Goal: Information Seeking & Learning: Learn about a topic

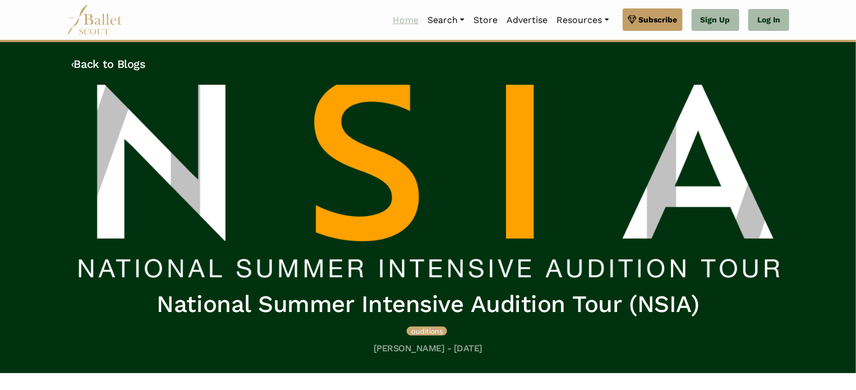
click at [392, 17] on link "Home" at bounding box center [405, 20] width 35 height 24
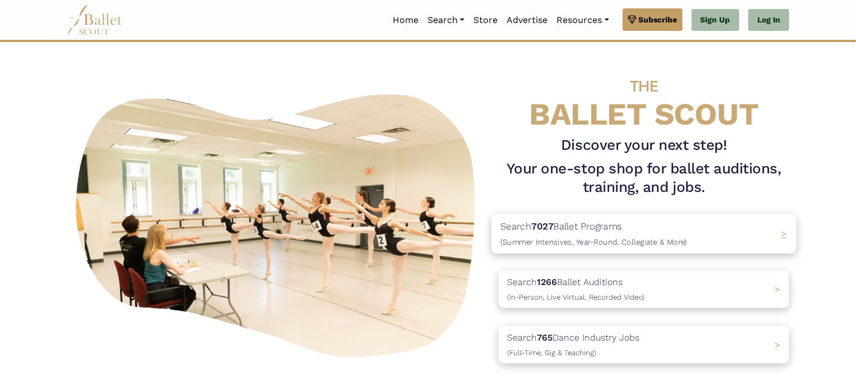
click at [610, 236] on p "Search 7027 Ballet Programs (Summer Intensives, Year-Round, Collegiate & More)" at bounding box center [593, 234] width 187 height 30
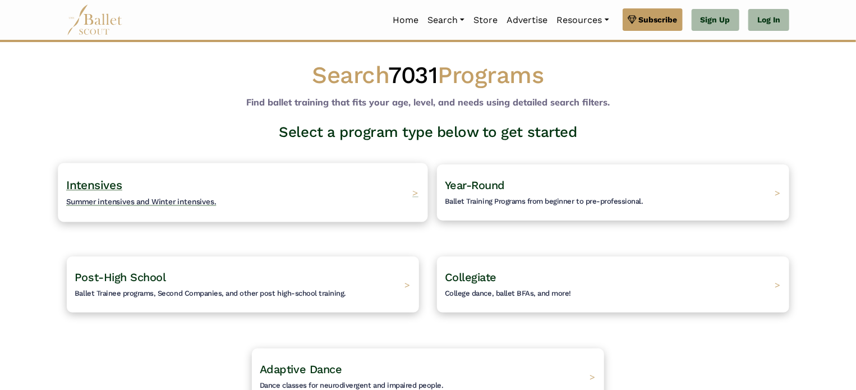
click at [369, 194] on div "Intensives Summer intensives and Winter intensives. >" at bounding box center [242, 192] width 369 height 59
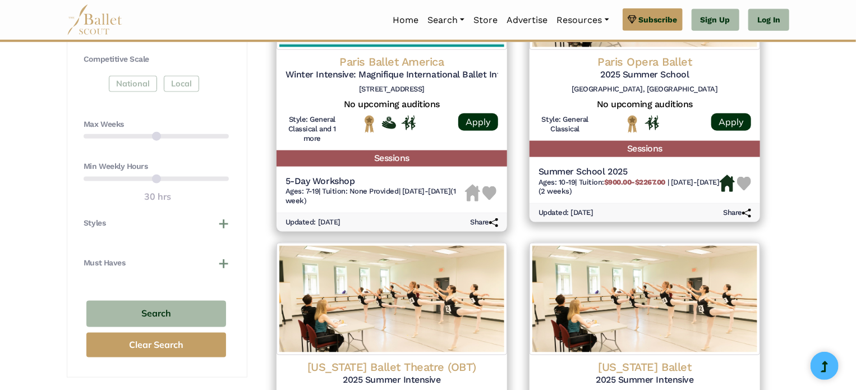
scroll to position [628, 0]
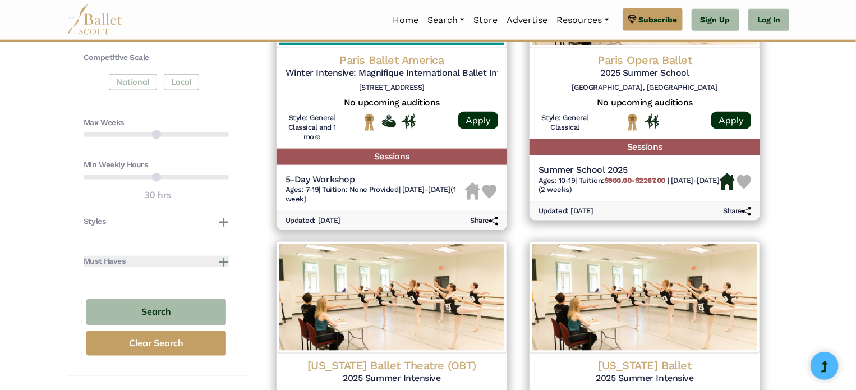
click at [225, 258] on button "Must Haves" at bounding box center [156, 261] width 145 height 11
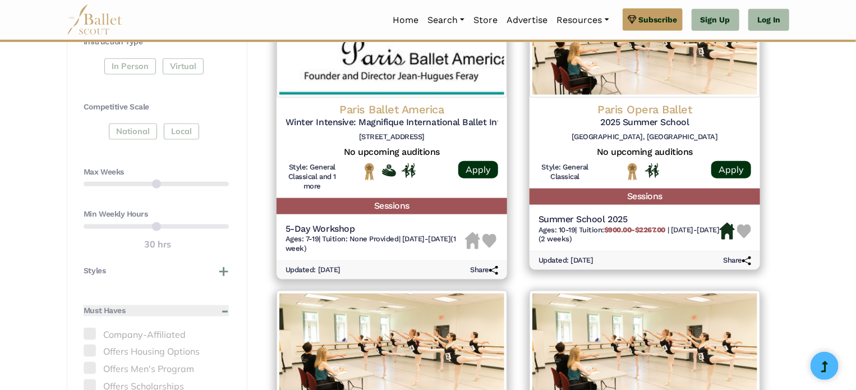
scroll to position [538, 0]
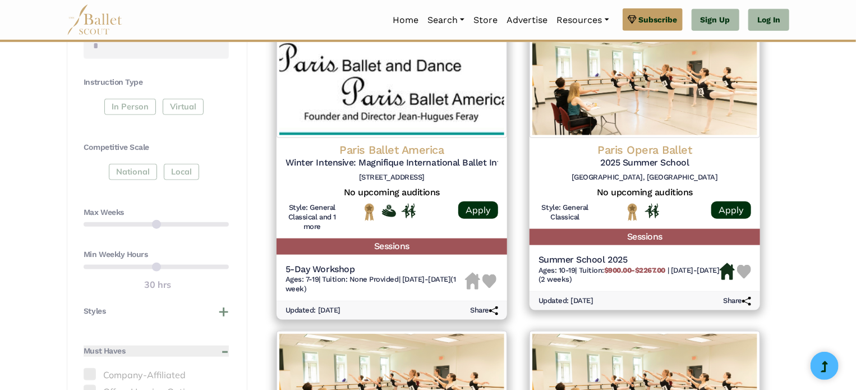
click at [225, 351] on button "Must Haves" at bounding box center [156, 350] width 145 height 11
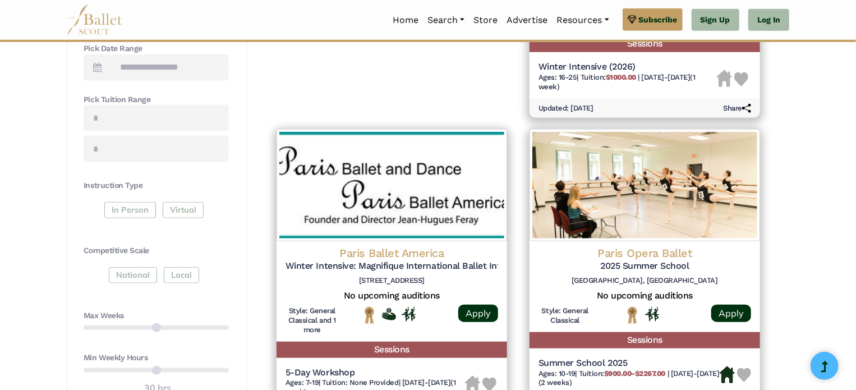
scroll to position [449, 0]
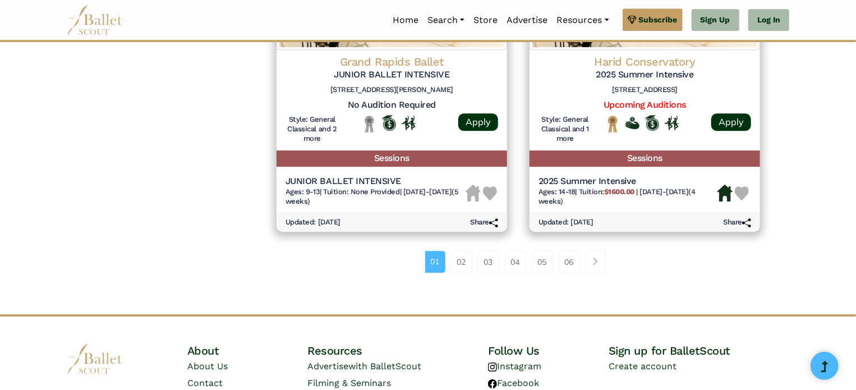
scroll to position [1592, 0]
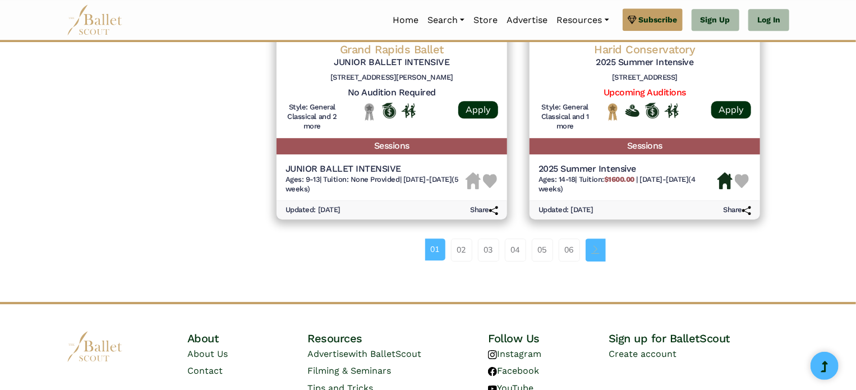
click at [594, 250] on span "Page navigation example" at bounding box center [596, 249] width 8 height 8
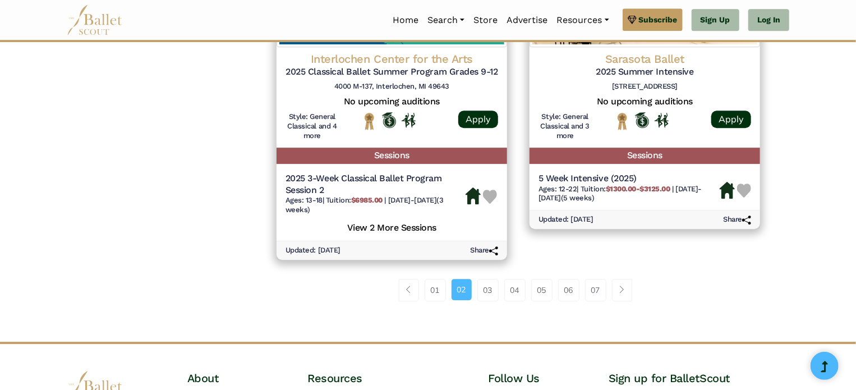
scroll to position [1615, 0]
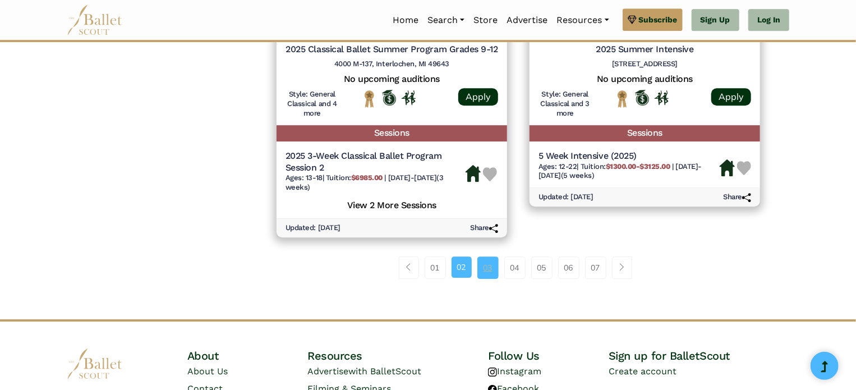
click at [491, 270] on link "03" at bounding box center [487, 267] width 21 height 22
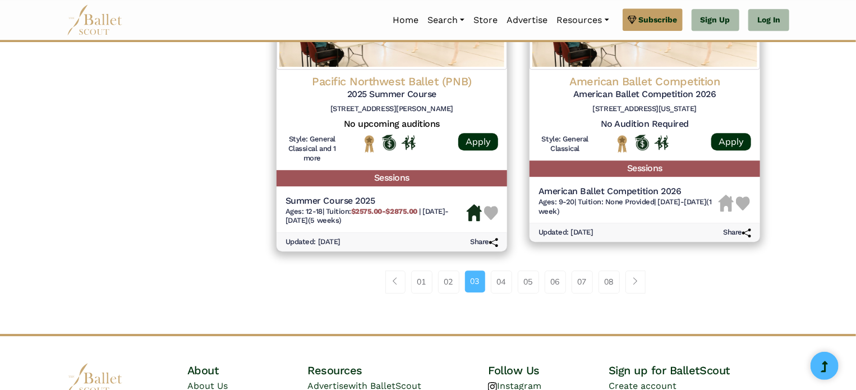
scroll to position [1592, 0]
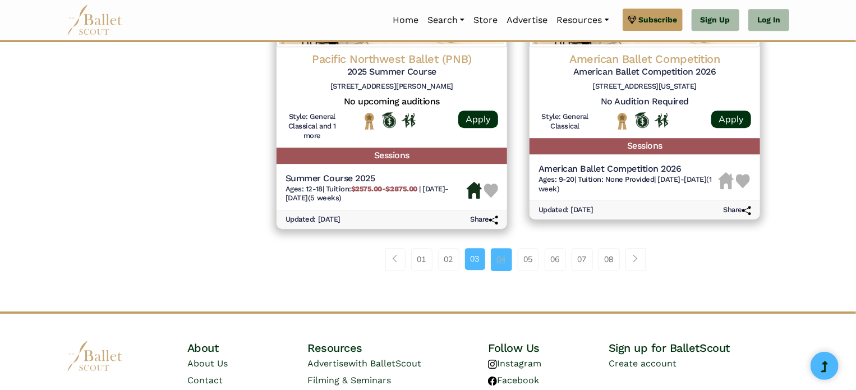
click at [503, 262] on link "04" at bounding box center [501, 259] width 21 height 22
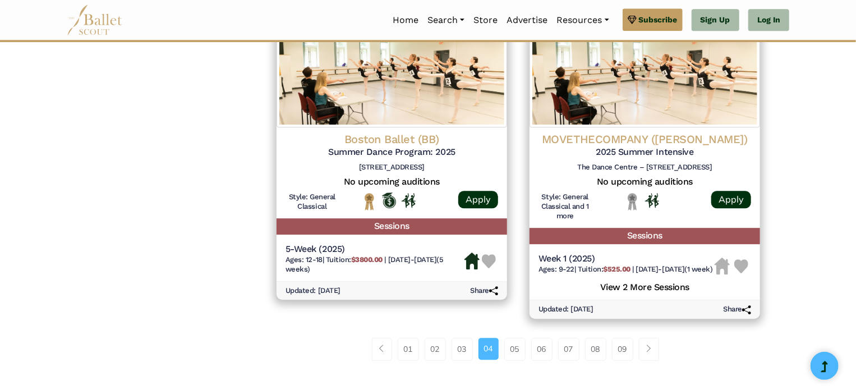
scroll to position [1547, 0]
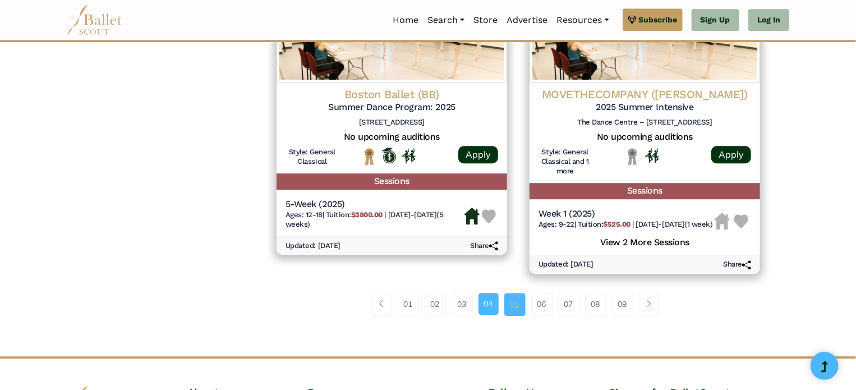
click at [520, 315] on link "05" at bounding box center [514, 304] width 21 height 22
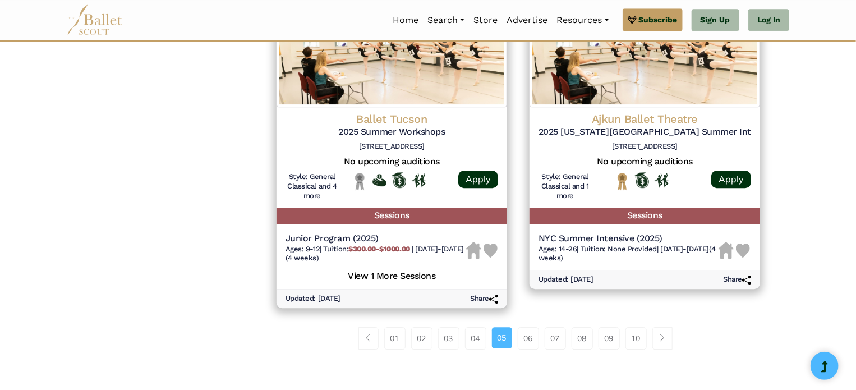
scroll to position [1547, 0]
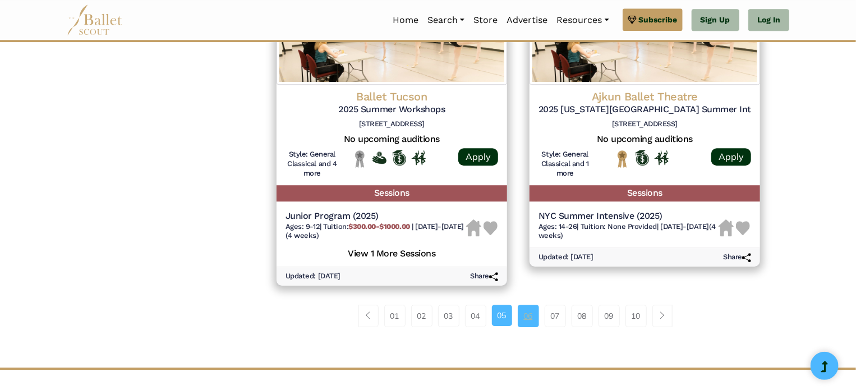
drag, startPoint x: 0, startPoint y: 0, endPoint x: 520, endPoint y: 320, distance: 610.6
click at [520, 320] on link "06" at bounding box center [527, 315] width 21 height 22
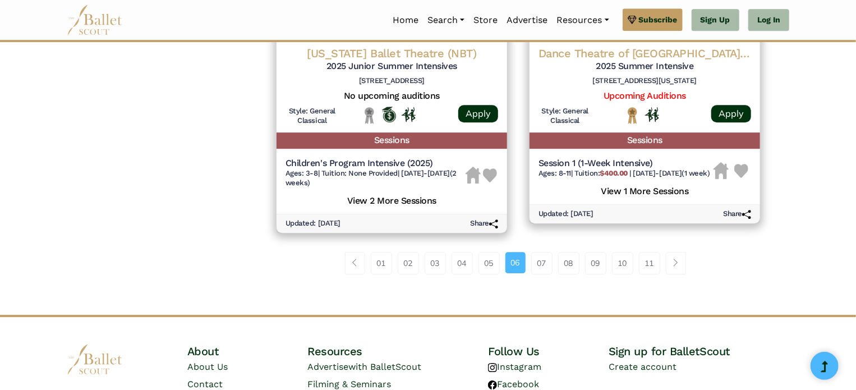
scroll to position [1605, 0]
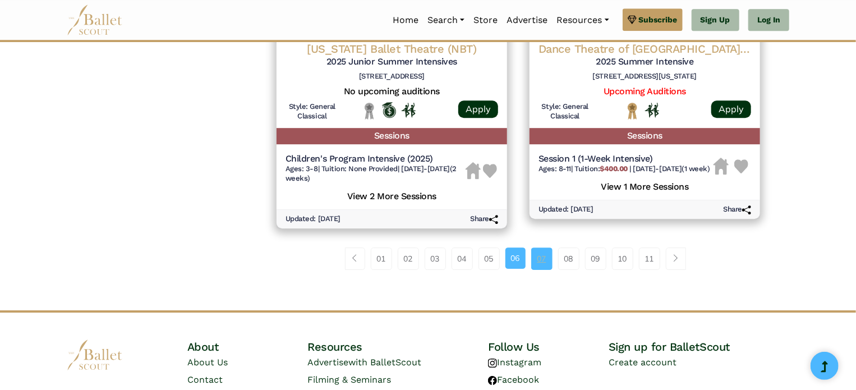
click at [543, 265] on link "07" at bounding box center [541, 258] width 21 height 22
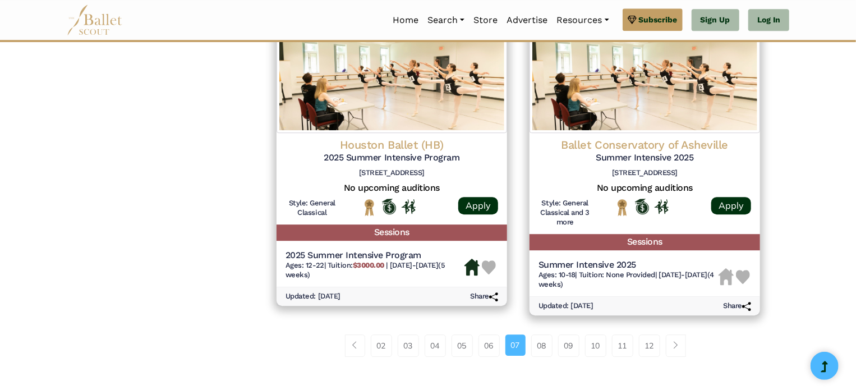
scroll to position [1547, 0]
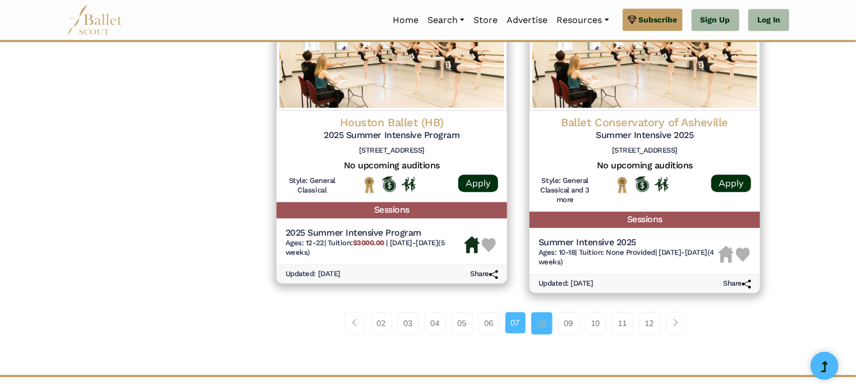
click at [535, 334] on link "08" at bounding box center [541, 323] width 21 height 22
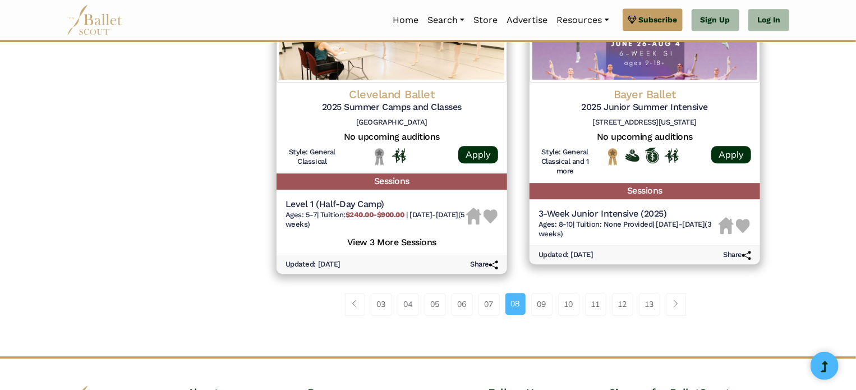
scroll to position [1570, 0]
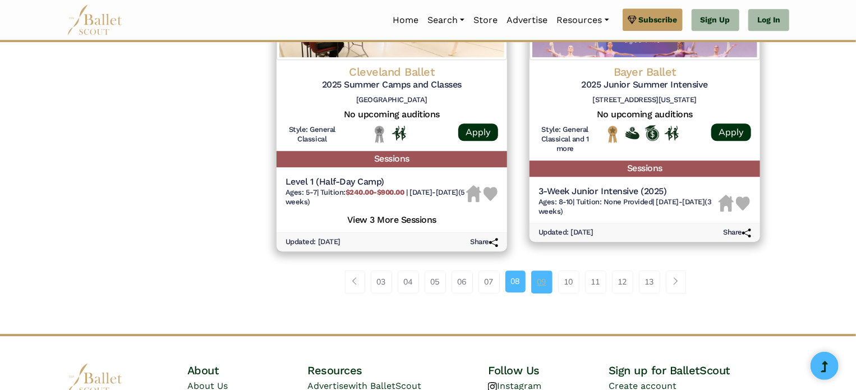
click at [540, 287] on link "09" at bounding box center [541, 281] width 21 height 22
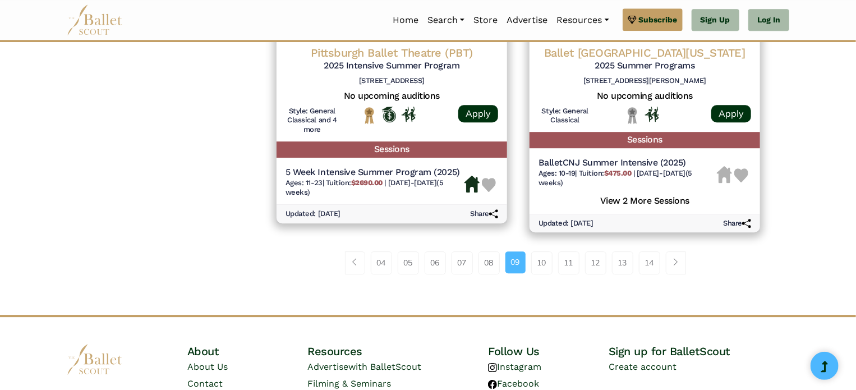
scroll to position [1592, 0]
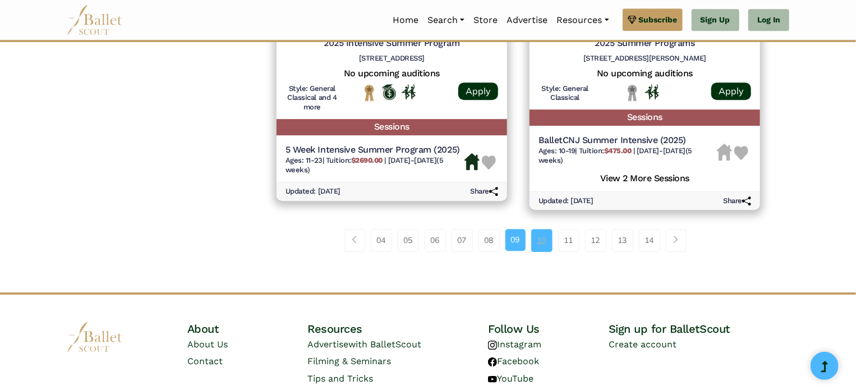
click at [534, 243] on link "10" at bounding box center [541, 240] width 21 height 22
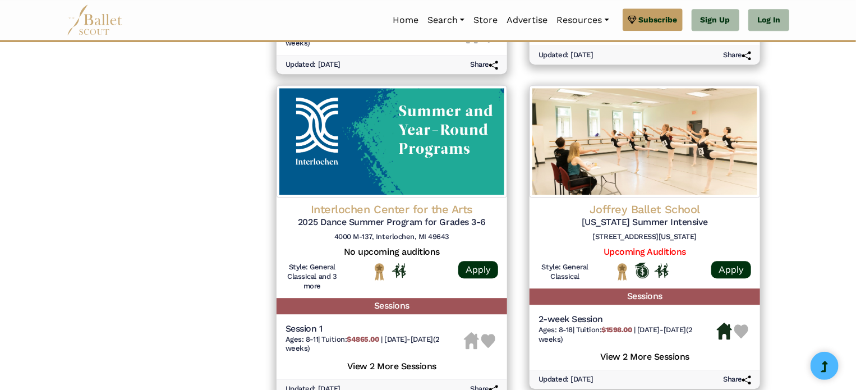
scroll to position [1499, 0]
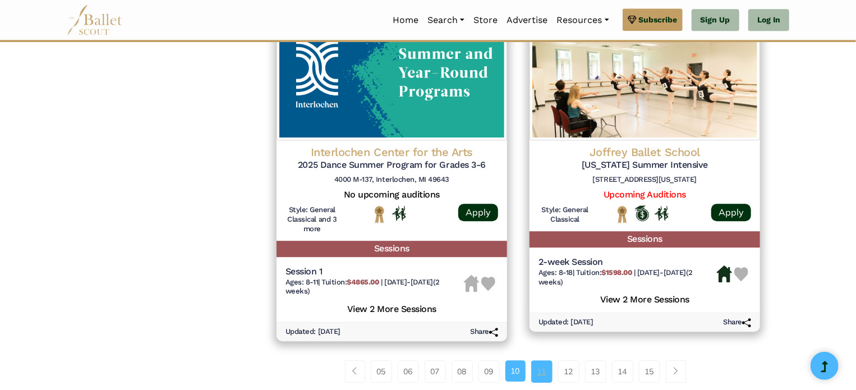
click at [537, 380] on link "11" at bounding box center [541, 371] width 21 height 22
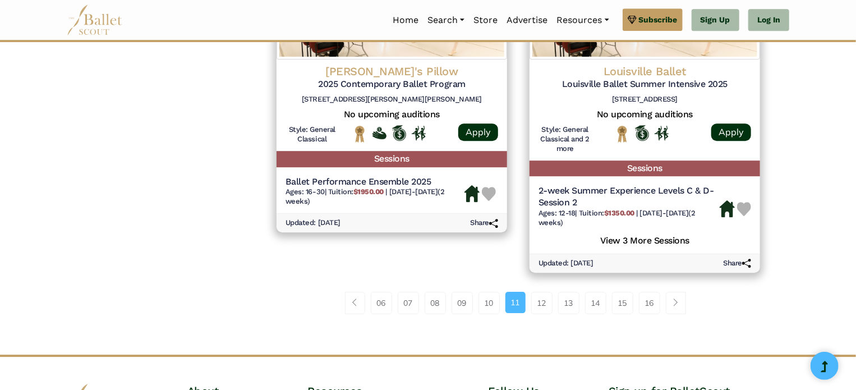
scroll to position [1682, 0]
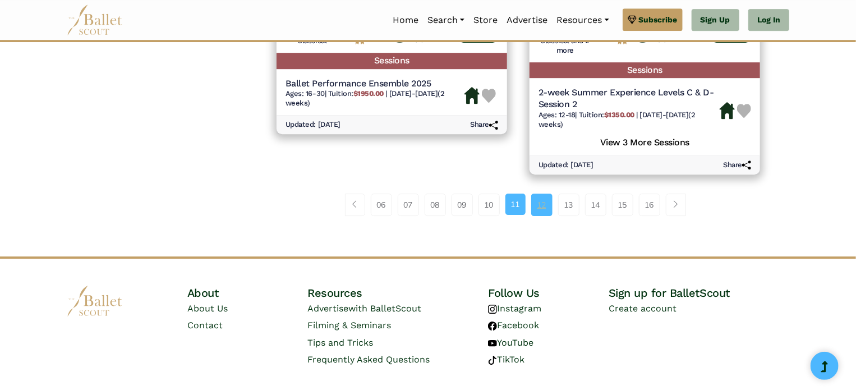
click at [543, 214] on link "12" at bounding box center [541, 204] width 21 height 22
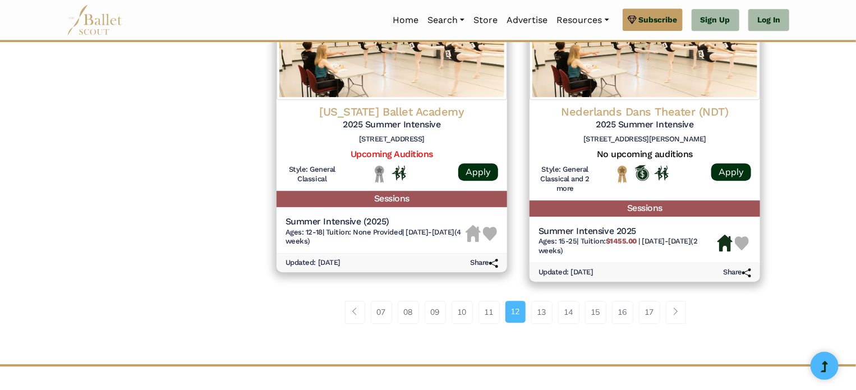
scroll to position [1547, 0]
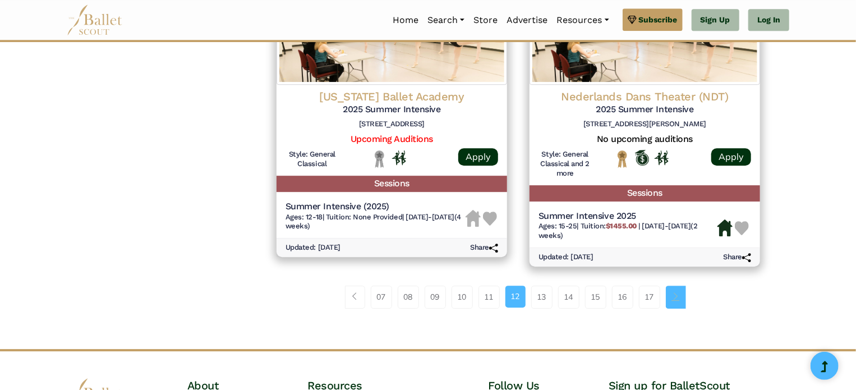
click at [675, 300] on span "Page navigation example" at bounding box center [676, 296] width 8 height 8
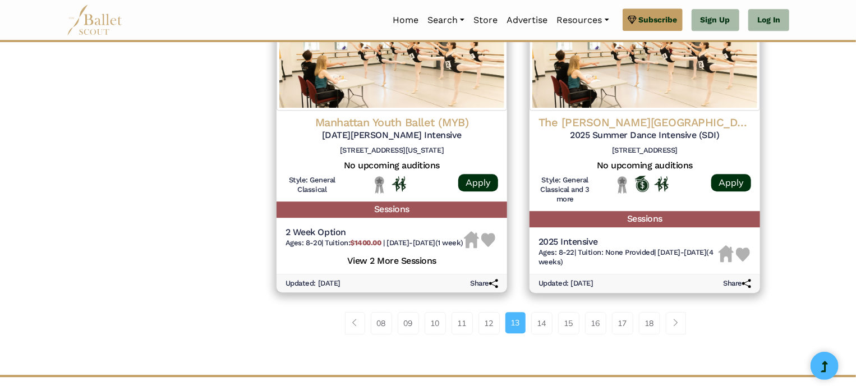
scroll to position [1503, 0]
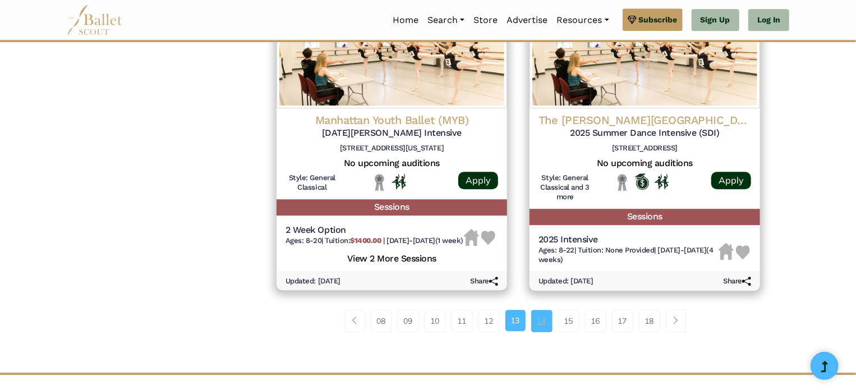
click at [545, 332] on link "14" at bounding box center [541, 320] width 21 height 22
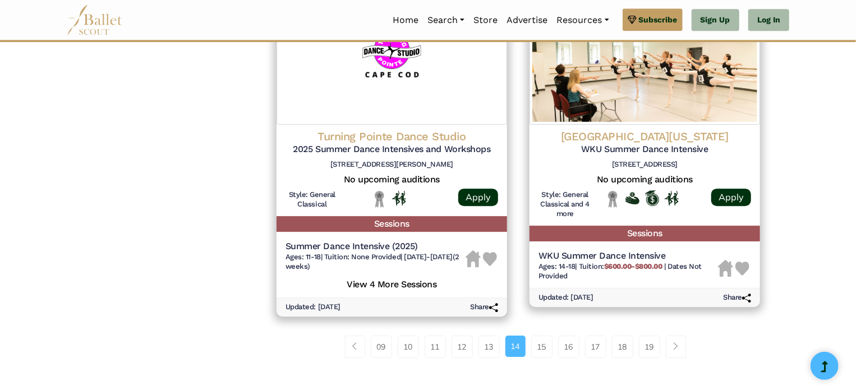
scroll to position [1547, 0]
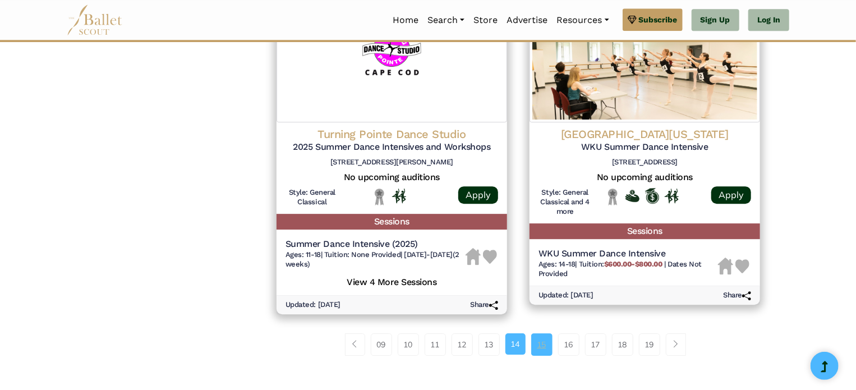
click at [545, 348] on link "15" at bounding box center [541, 344] width 21 height 22
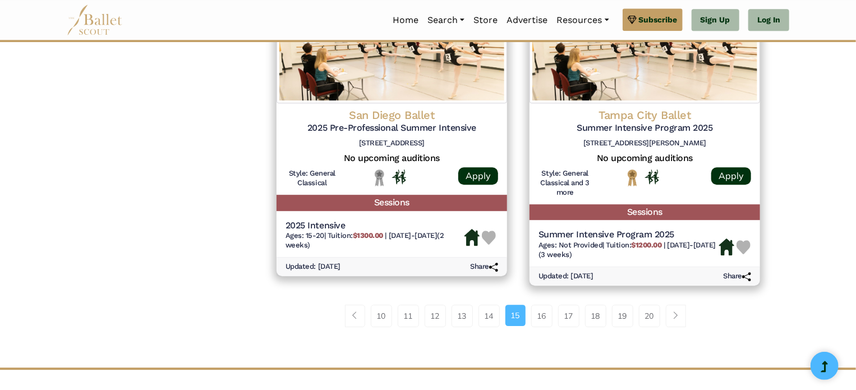
scroll to position [1615, 0]
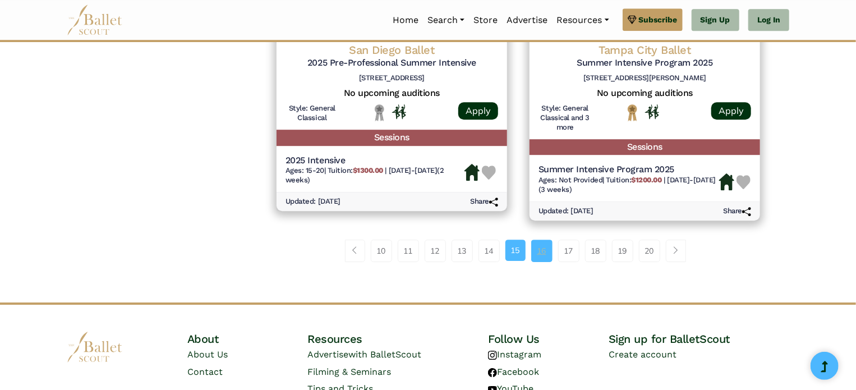
click at [542, 239] on link "16" at bounding box center [541, 250] width 21 height 22
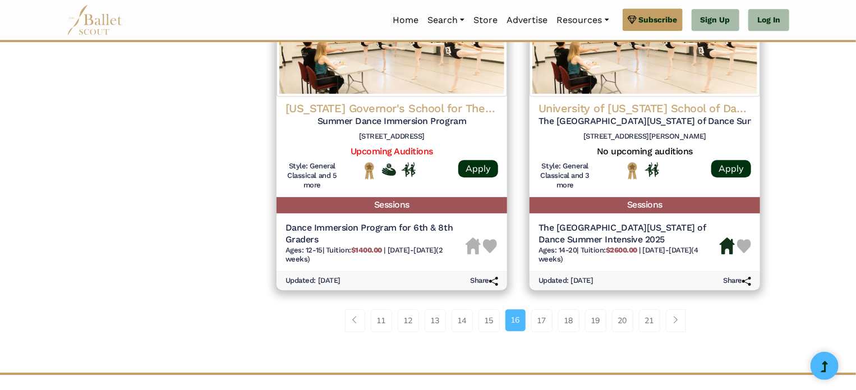
scroll to position [1525, 0]
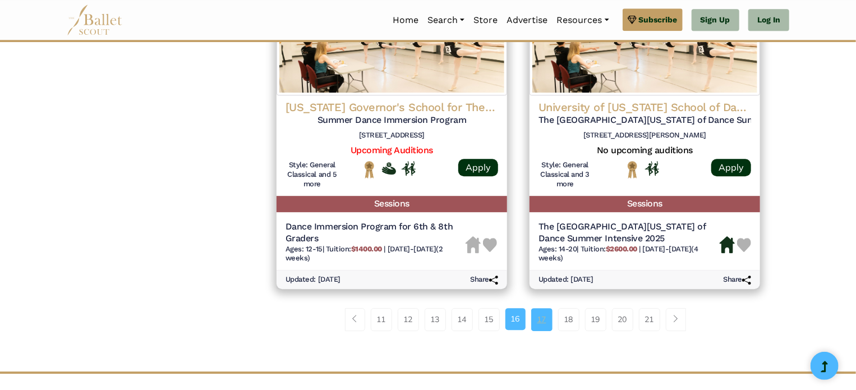
click at [543, 318] on link "17" at bounding box center [541, 319] width 21 height 22
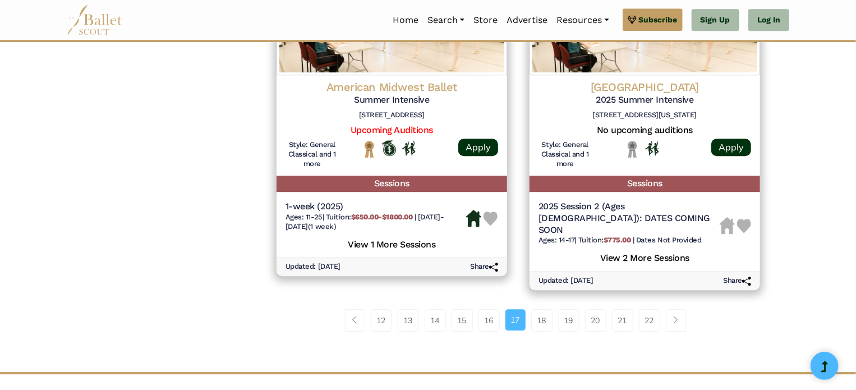
scroll to position [1547, 0]
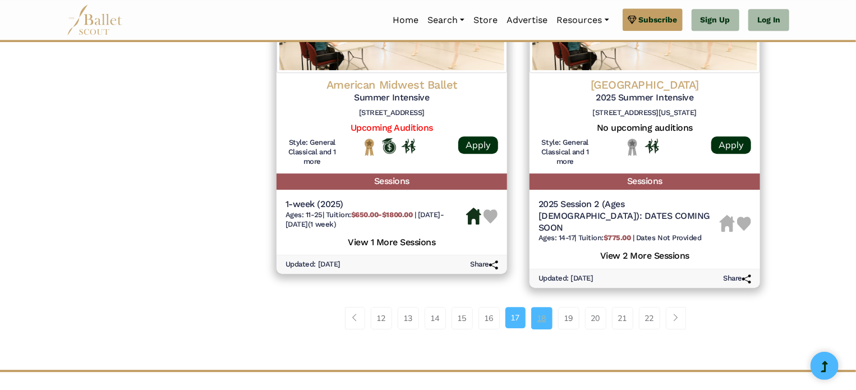
drag, startPoint x: 0, startPoint y: 0, endPoint x: 543, endPoint y: 318, distance: 629.5
click at [543, 318] on link "18" at bounding box center [541, 318] width 21 height 22
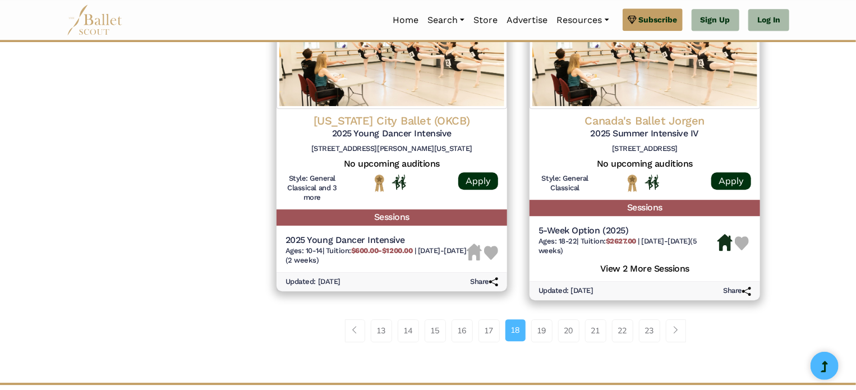
scroll to position [1503, 0]
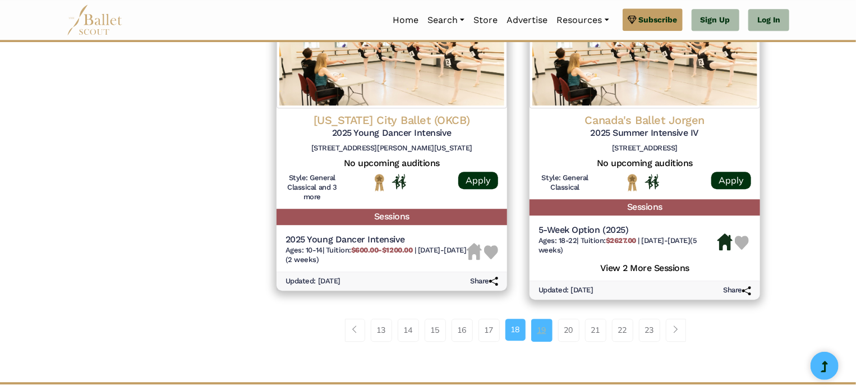
click at [538, 341] on link "19" at bounding box center [541, 329] width 21 height 22
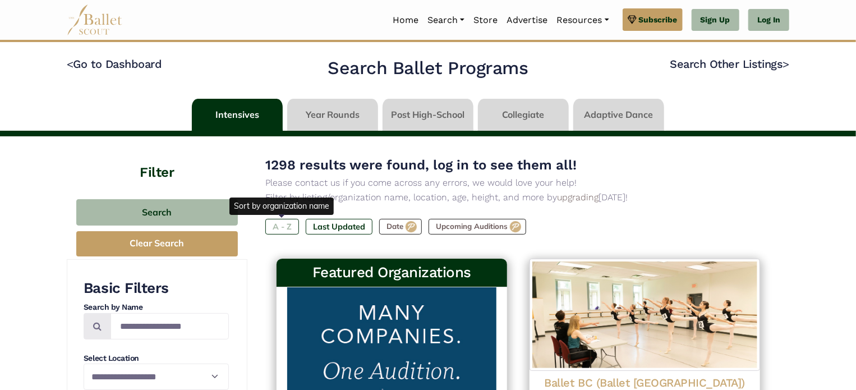
click at [274, 232] on label "A - Z" at bounding box center [282, 227] width 34 height 16
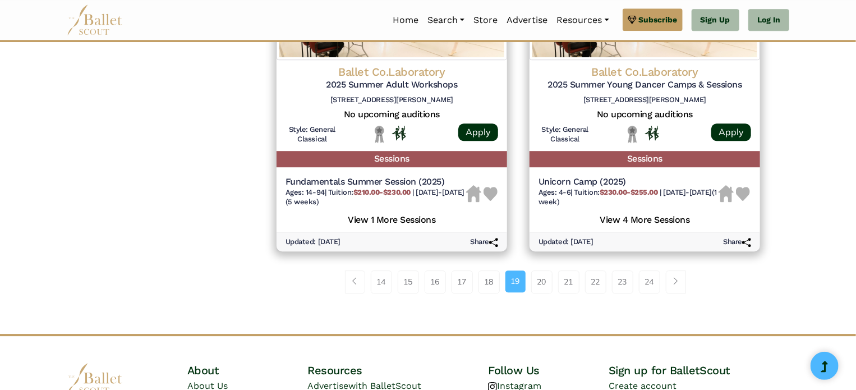
scroll to position [1592, 0]
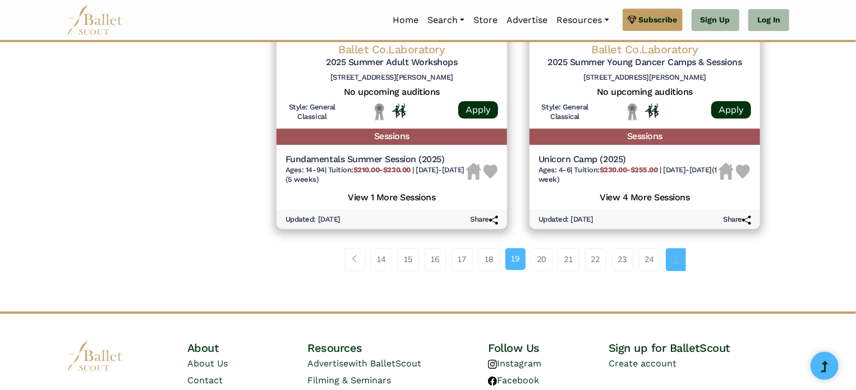
click at [678, 257] on span "Page navigation example" at bounding box center [676, 259] width 8 height 8
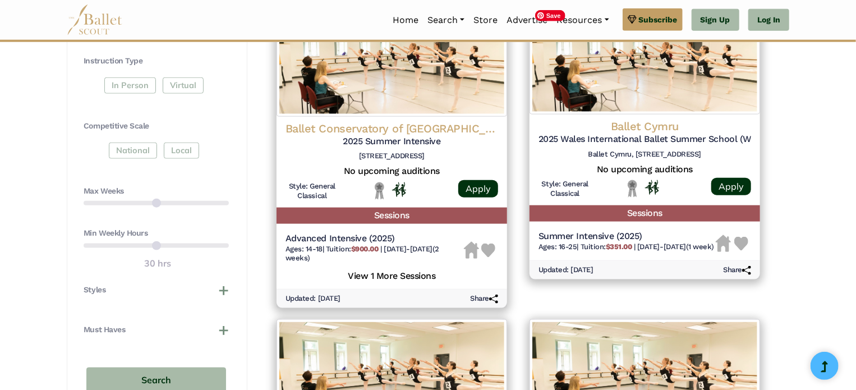
scroll to position [673, 0]
